Goal: Communication & Community: Answer question/provide support

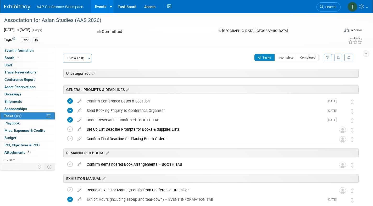
scroll to position [225, 0]
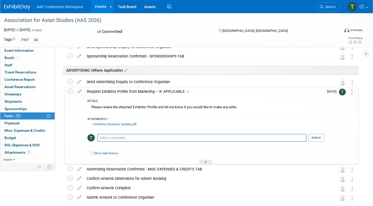
click at [125, 125] on link "Exhibitor Directory Update.pdf" at bounding box center [113, 124] width 45 height 4
click at [186, 139] on textarea at bounding box center [201, 138] width 209 height 8
paste textarea "e [URL][DOMAIN_NAME]"
click at [172, 138] on textarea "Hi [PERSON_NAME], can you please update the URL to: e [URL][DOMAIN_NAME]" at bounding box center [201, 138] width 209 height 8
click at [222, 138] on textarea "Hi [PERSON_NAME], can you please update the URL to: [URL][DOMAIN_NAME]" at bounding box center [201, 138] width 209 height 8
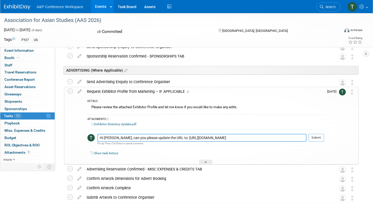
click at [261, 139] on textarea "Hi [PERSON_NAME], can you please update the URL to: [URL][DOMAIN_NAME]" at bounding box center [201, 138] width 209 height 8
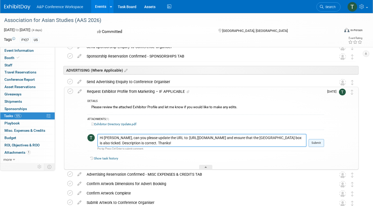
type textarea "Hi [PERSON_NAME], can you please update the URL to: [URL][DOMAIN_NAME] and ensu…"
click at [310, 142] on button "Submit" at bounding box center [315, 143] width 15 height 8
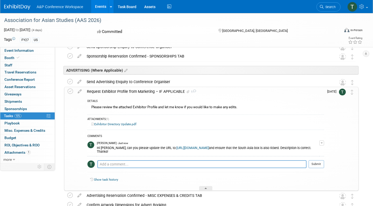
drag, startPoint x: 148, startPoint y: 152, endPoint x: 97, endPoint y: 149, distance: 50.5
click at [97, 149] on div "Hi [PERSON_NAME], can you please update the URL to: [URL][DOMAIN_NAME] and ensu…" at bounding box center [208, 149] width 222 height 8
copy div "Hi [PERSON_NAME], can you please update the URL to: [URL][DOMAIN_NAME] and ensu…"
click at [290, 9] on div "A&P Conference Workspace Events Recently Viewed Events: Association for Asian S…" at bounding box center [183, 6] width 358 height 13
